Goal: Navigation & Orientation: Understand site structure

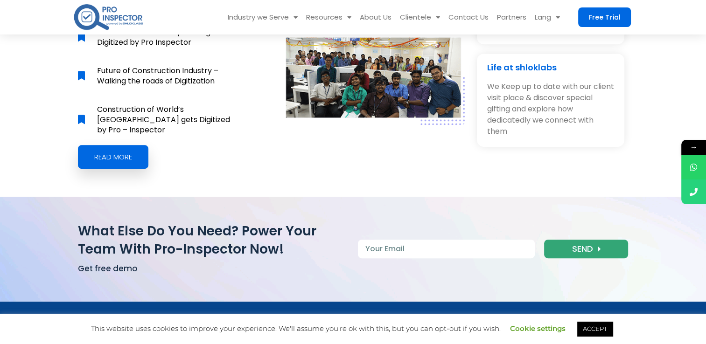
scroll to position [4245, 0]
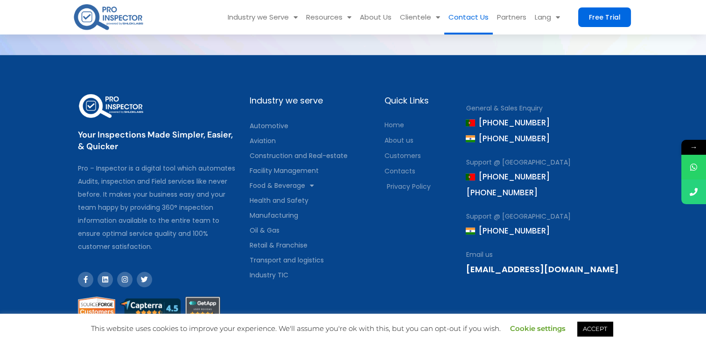
click at [464, 20] on link "Contact Us" at bounding box center [468, 17] width 49 height 35
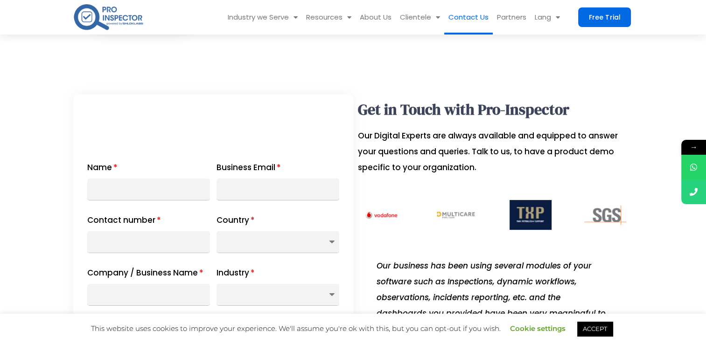
scroll to position [140, 0]
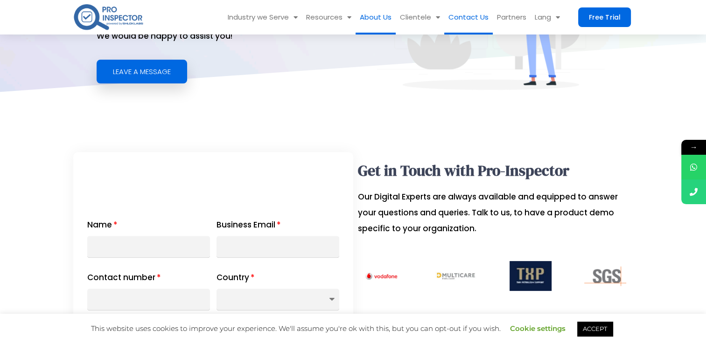
click at [373, 16] on link "About Us" at bounding box center [376, 17] width 40 height 35
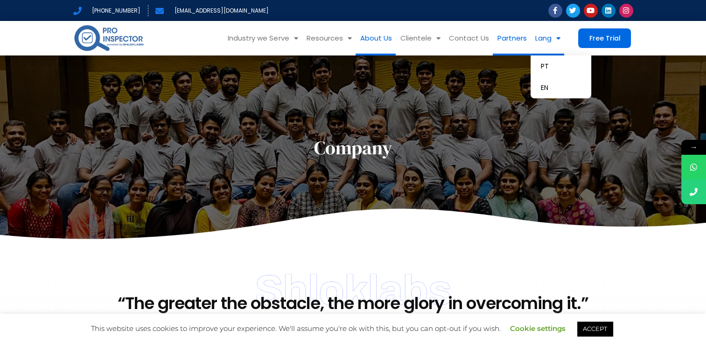
click at [508, 37] on link "Partners" at bounding box center [512, 38] width 38 height 35
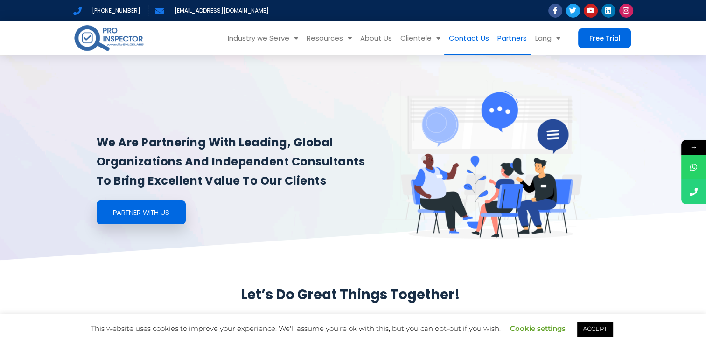
click at [467, 29] on link "Contact Us" at bounding box center [468, 38] width 49 height 35
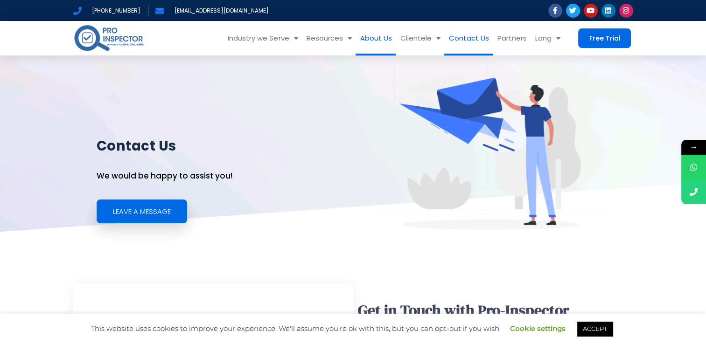
click at [384, 40] on link "About Us" at bounding box center [376, 38] width 40 height 35
